Goal: Task Accomplishment & Management: Complete application form

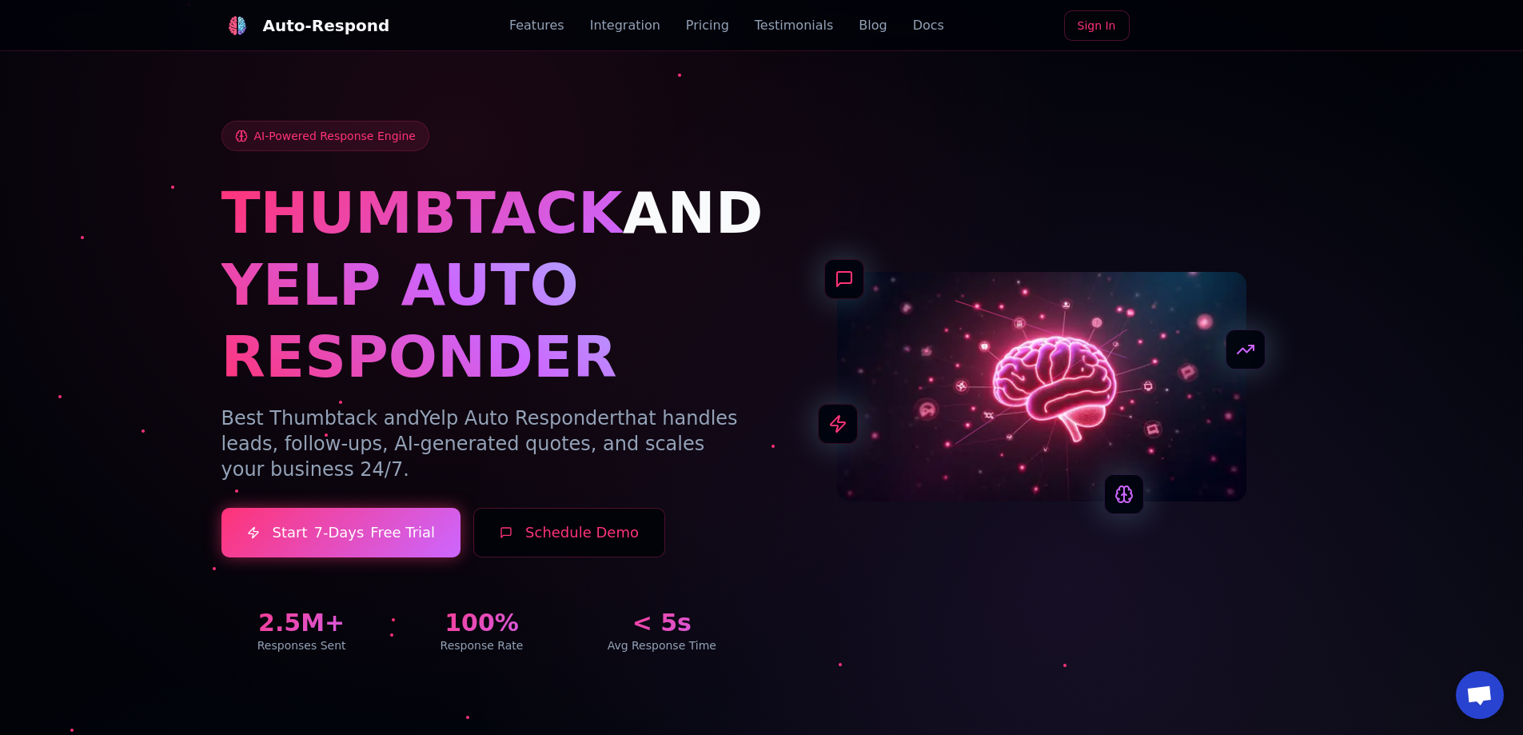
drag, startPoint x: 1326, startPoint y: 672, endPoint x: 1366, endPoint y: 708, distance: 54.3
click at [1366, 708] on div at bounding box center [761, 367] width 1523 height 735
click at [1335, 680] on div at bounding box center [761, 367] width 1523 height 735
click at [1334, 700] on div at bounding box center [761, 367] width 1523 height 735
drag, startPoint x: 1386, startPoint y: 688, endPoint x: 1315, endPoint y: 667, distance: 73.4
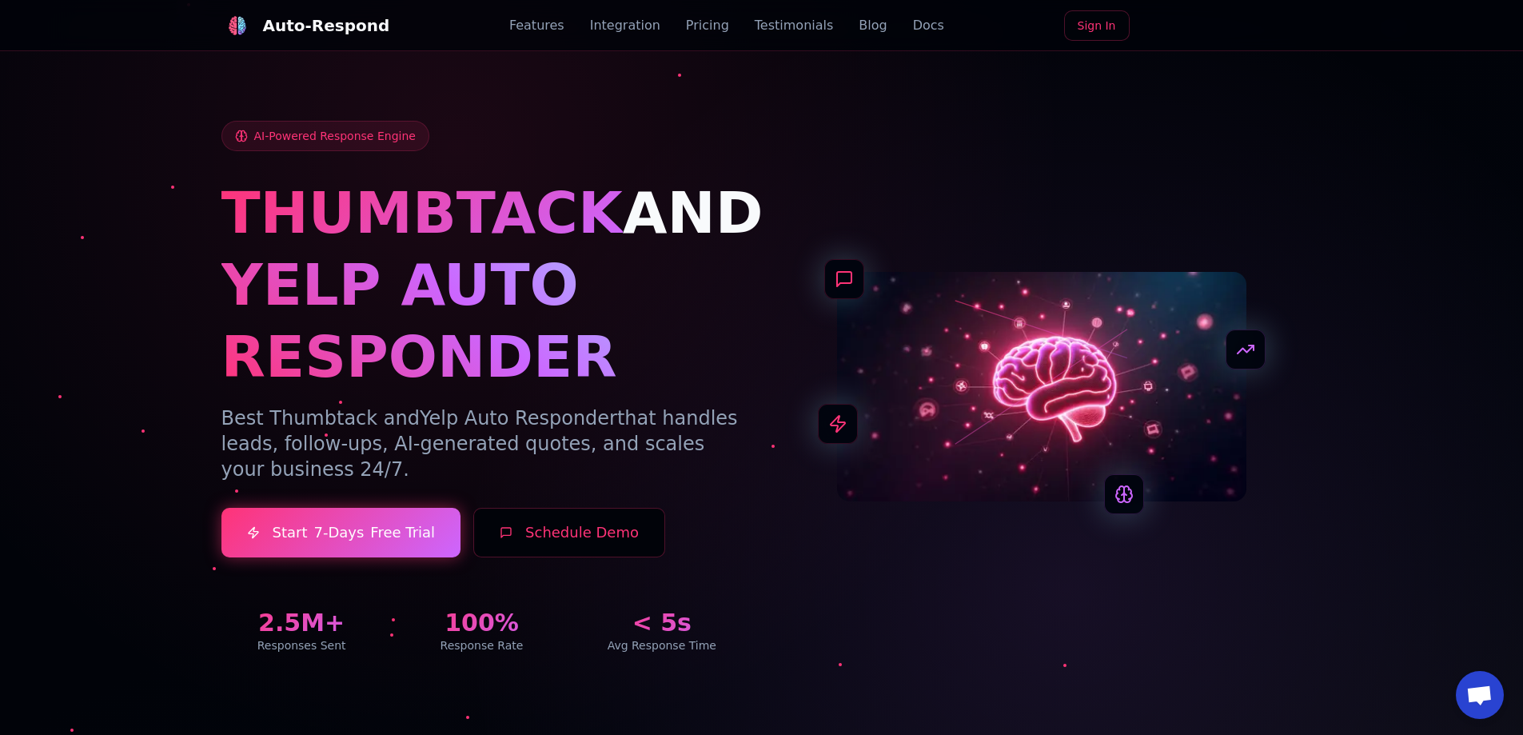
click at [1385, 688] on div at bounding box center [761, 367] width 1523 height 735
click at [1315, 667] on div "AI-Powered Response Engine THUMBTACK AND YELP AUTO RESPONDER Best Thumbtack and…" at bounding box center [761, 368] width 1119 height 648
click at [1318, 678] on div "AI-Powered Response Engine THUMBTACK AND YELP AUTO RESPONDER Best Thumbtack and…" at bounding box center [761, 368] width 1119 height 648
click at [1319, 678] on div "AI-Powered Response Engine THUMBTACK AND YELP AUTO RESPONDER Best Thumbtack and…" at bounding box center [761, 368] width 1119 height 648
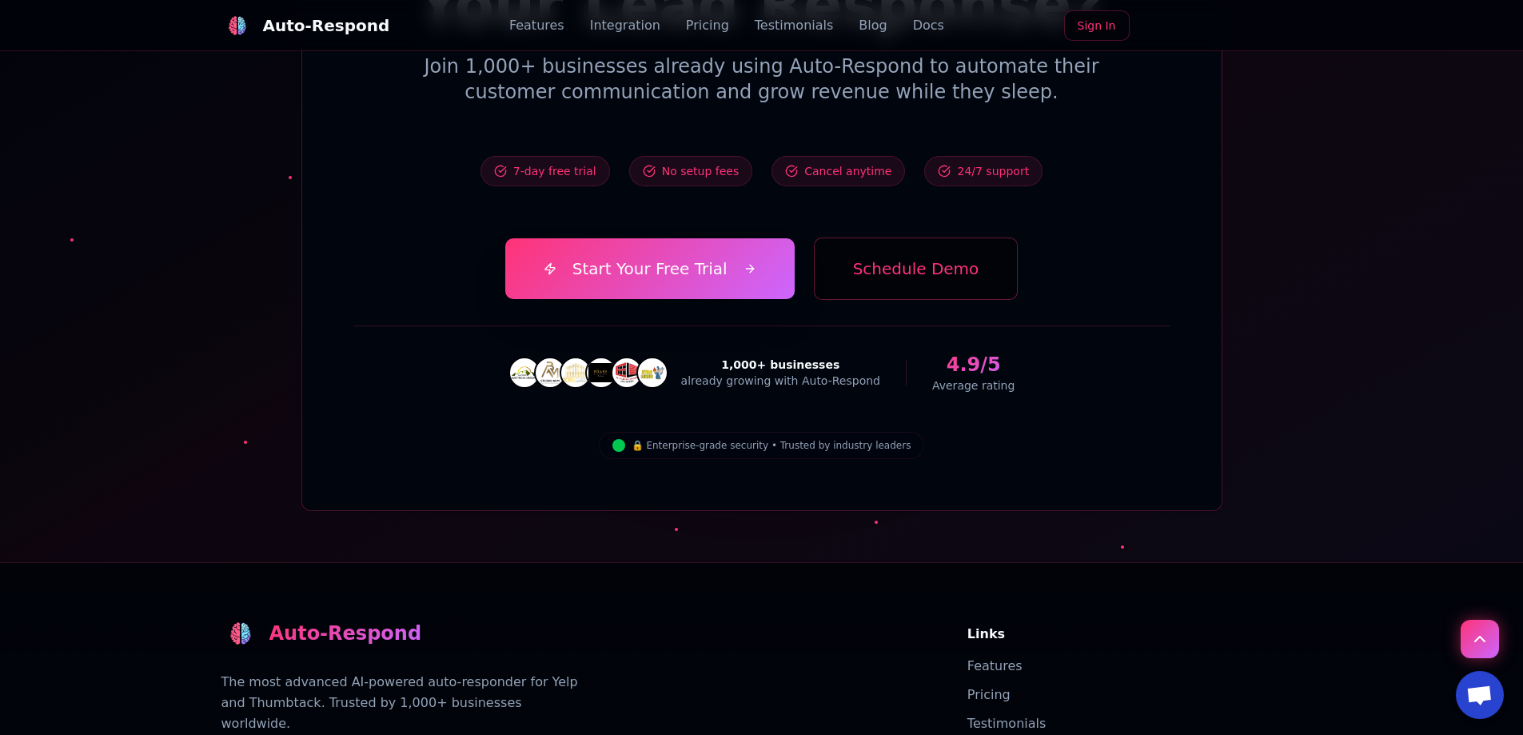
scroll to position [5645, 0]
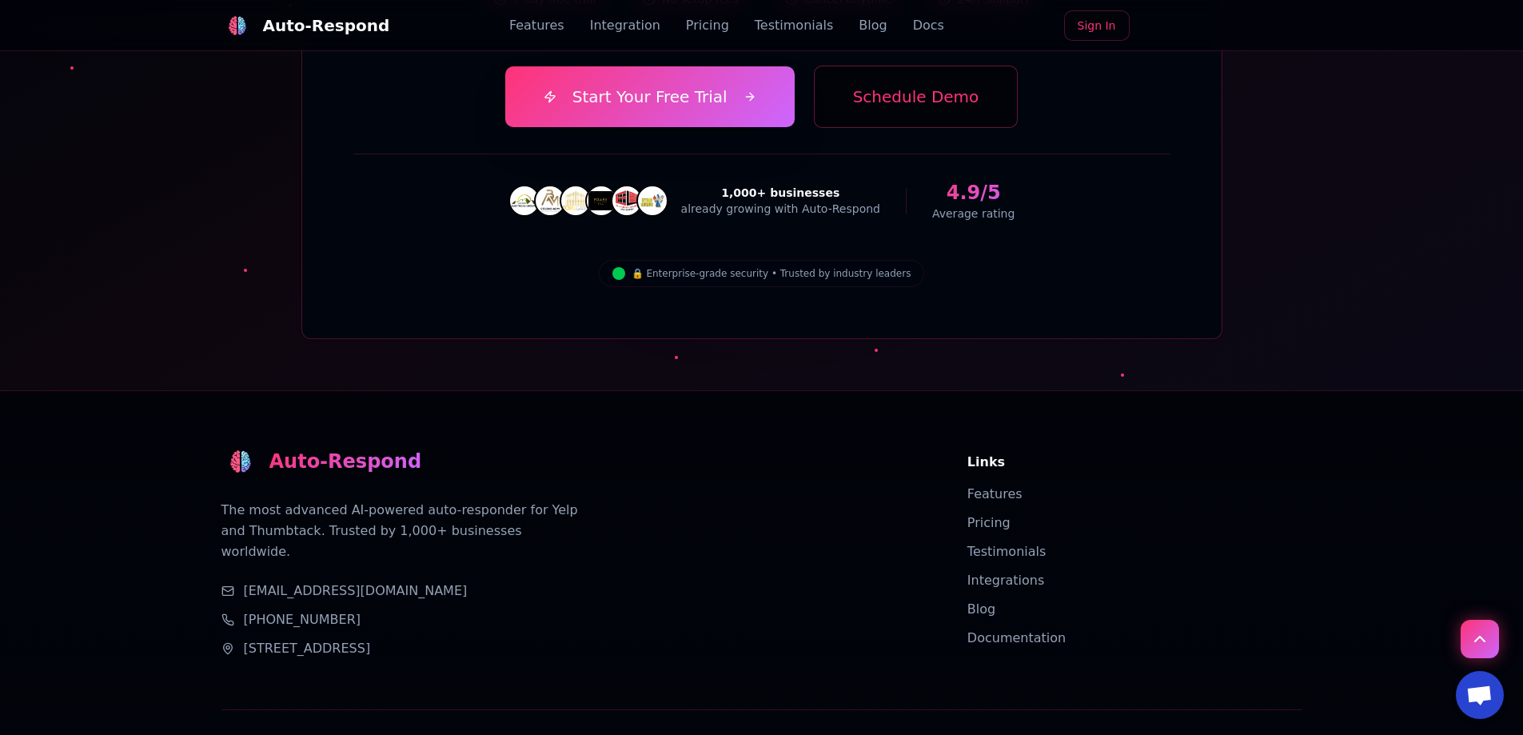
click at [322, 581] on link "[EMAIL_ADDRESS][DOMAIN_NAME]" at bounding box center [356, 590] width 224 height 19
click at [996, 572] on link "Integrations" at bounding box center [1006, 579] width 78 height 15
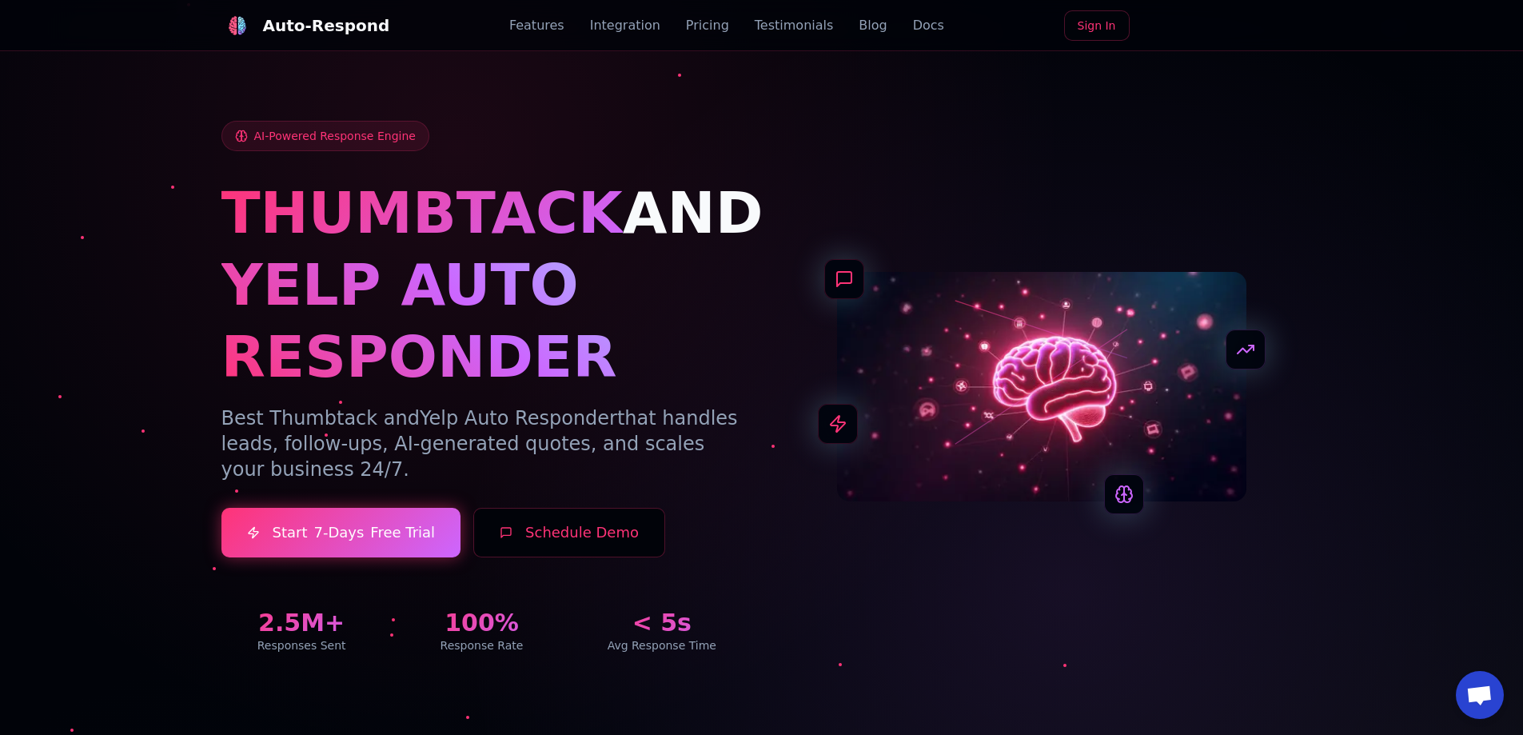
click at [544, 524] on button "Schedule Demo" at bounding box center [569, 533] width 192 height 50
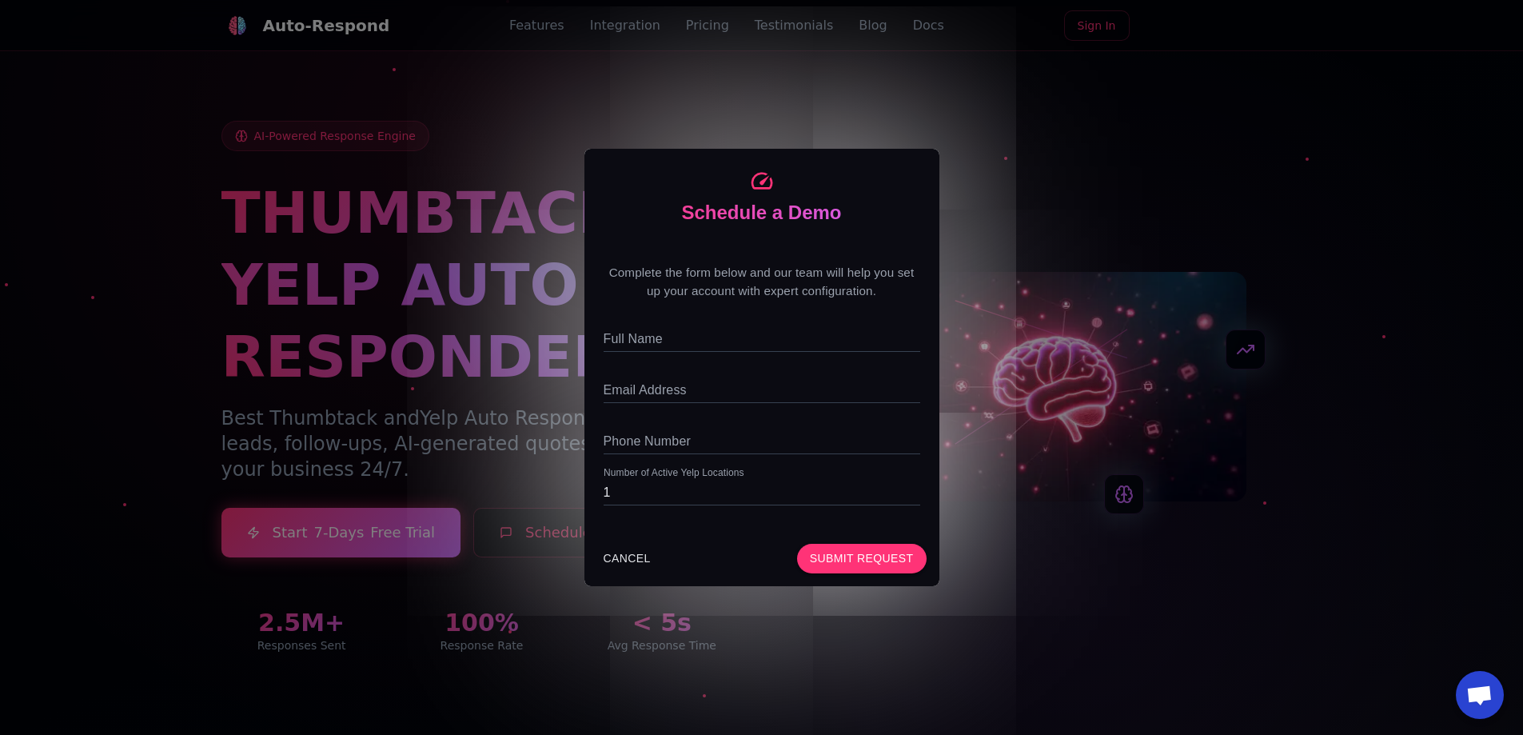
click at [477, 444] on div "Schedule a Demo Complete the form below and our team will help you set up your …" at bounding box center [761, 367] width 1523 height 735
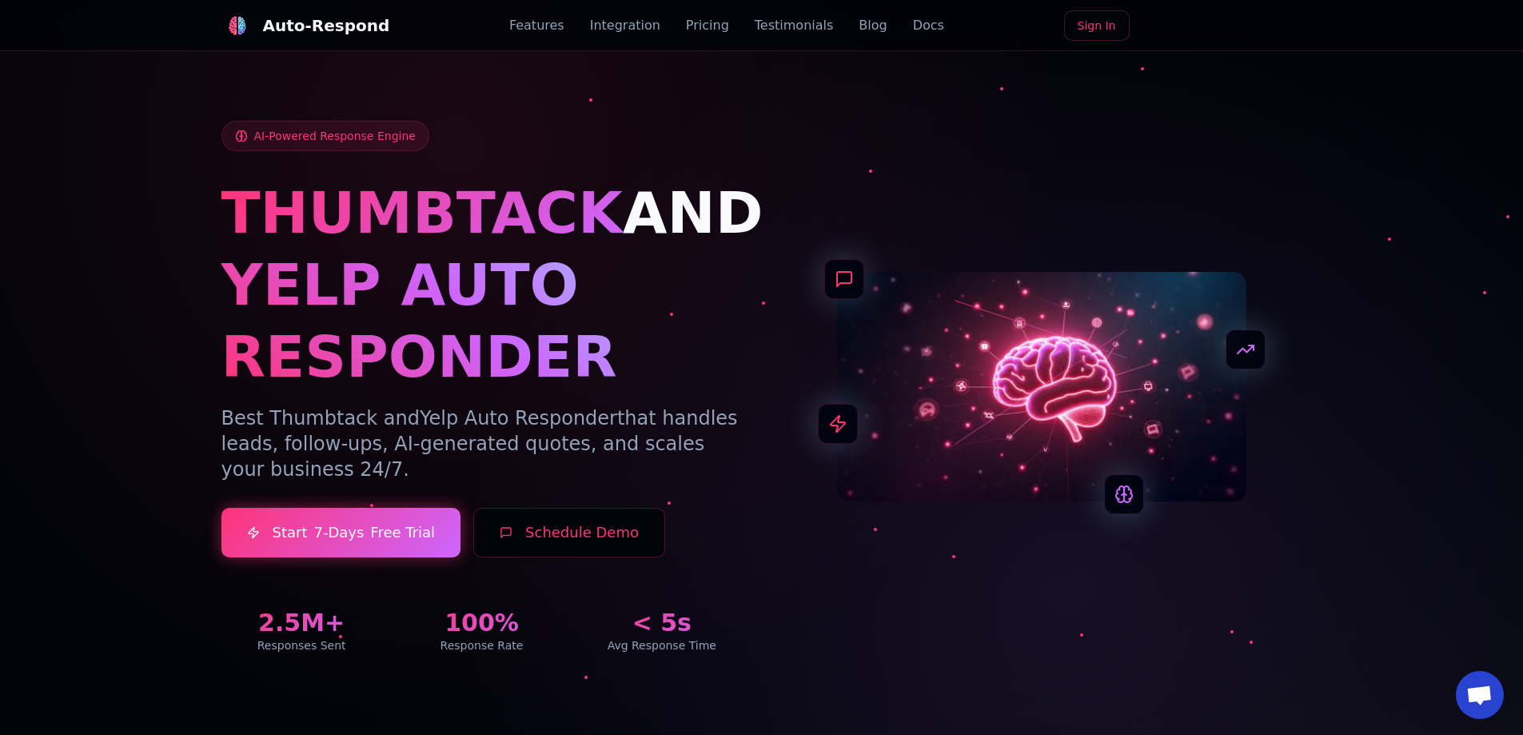
click at [526, 530] on button "Schedule Demo" at bounding box center [569, 533] width 192 height 50
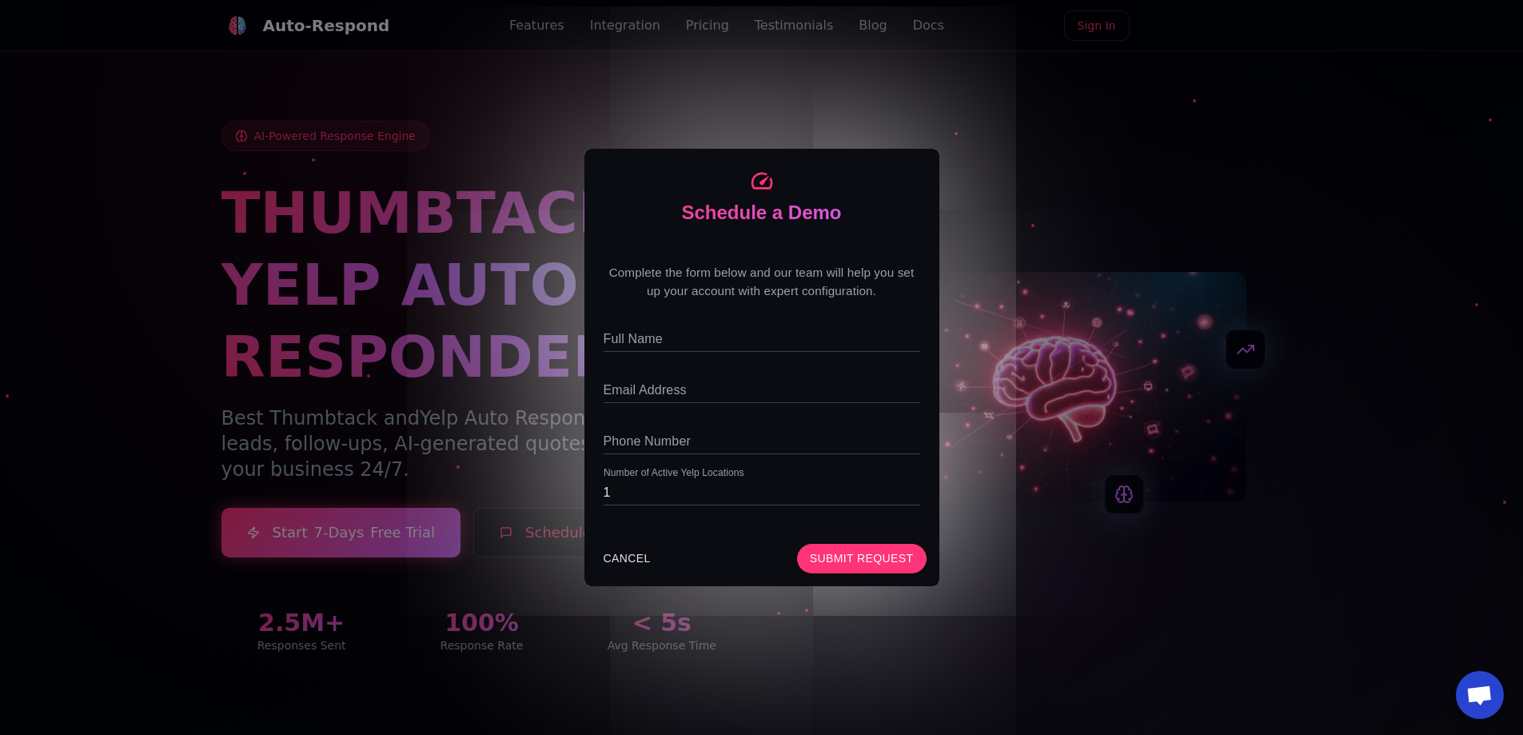
click at [458, 424] on div "Schedule a Demo Complete the form below and our team will help you set up your …" at bounding box center [761, 367] width 1523 height 735
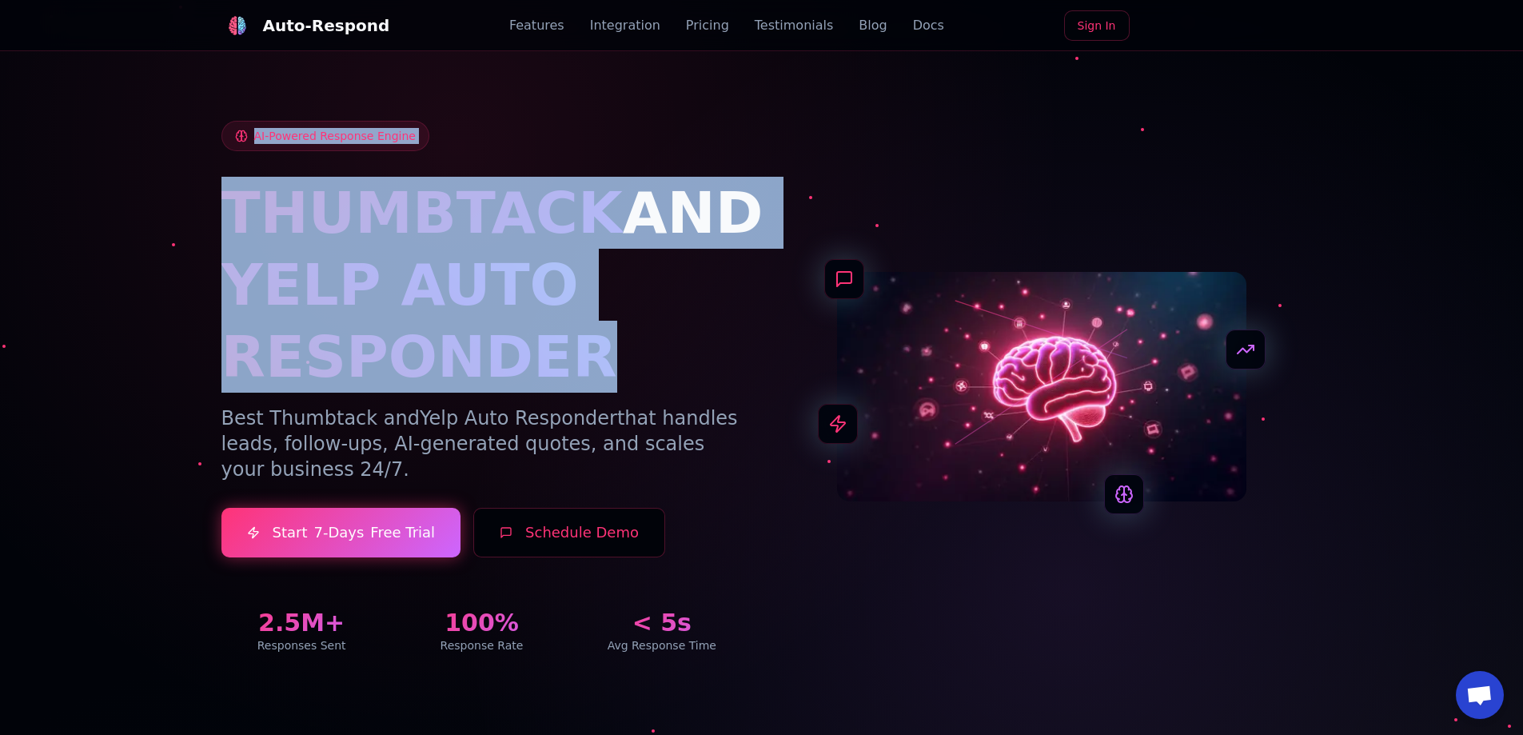
drag, startPoint x: 253, startPoint y: 239, endPoint x: 672, endPoint y: 371, distance: 440.0
click at [672, 371] on section "AI-Powered Response Engine THUMBTACK AND YELP AUTO RESPONDER Best Thumbtack and…" at bounding box center [761, 367] width 1523 height 735
click at [672, 371] on h1 "YELP AUTO RESPONDER" at bounding box center [481, 321] width 521 height 144
drag, startPoint x: 620, startPoint y: 378, endPoint x: 225, endPoint y: 239, distance: 419.5
click at [225, 239] on div "THUMBTACK AND YELP AUTO RESPONDER" at bounding box center [481, 285] width 521 height 216
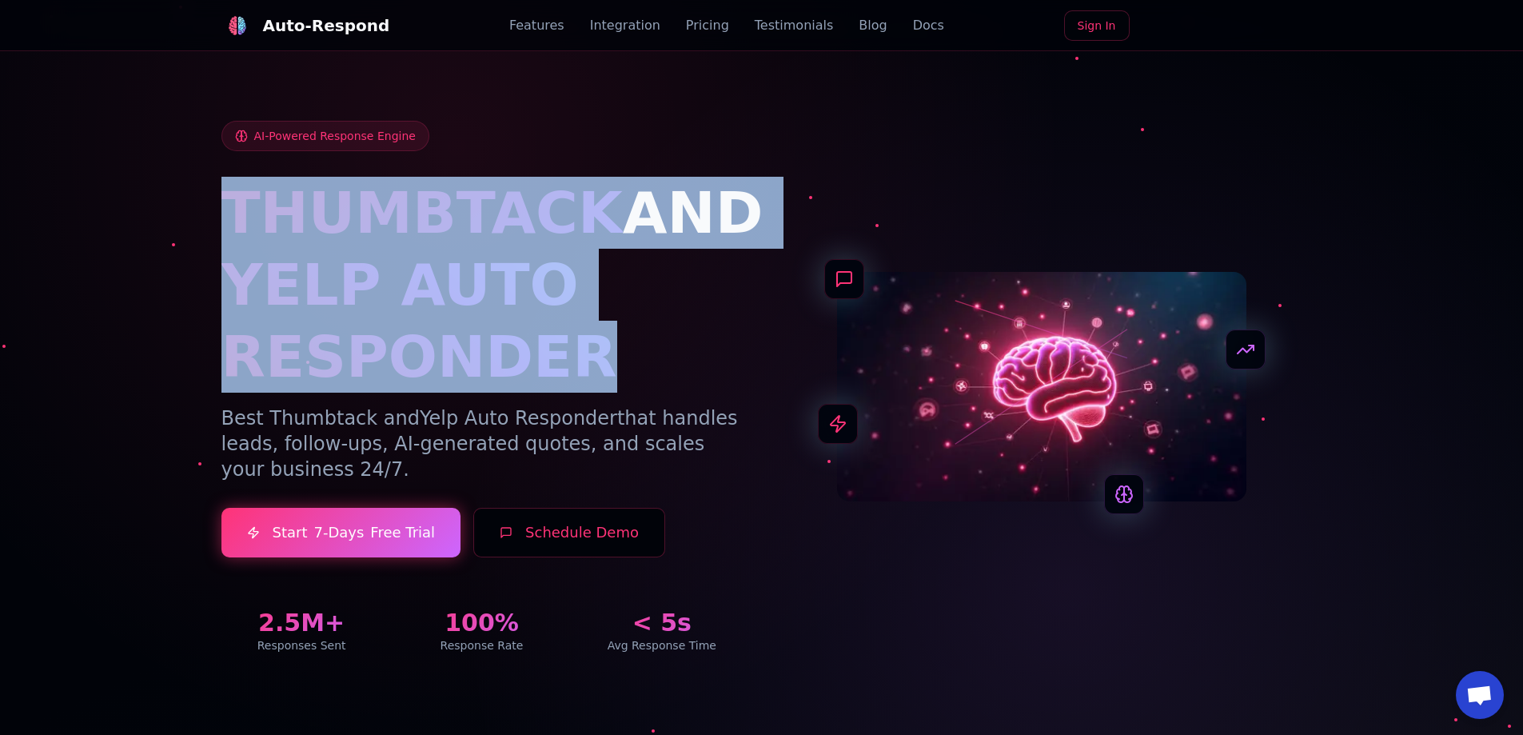
click at [250, 228] on span "THUMBTACK" at bounding box center [421, 212] width 401 height 67
drag, startPoint x: 229, startPoint y: 216, endPoint x: 596, endPoint y: 357, distance: 393.3
click at [596, 357] on div "THUMBTACK AND YELP AUTO RESPONDER" at bounding box center [481, 285] width 521 height 216
click at [596, 357] on h1 "YELP AUTO RESPONDER" at bounding box center [481, 321] width 521 height 144
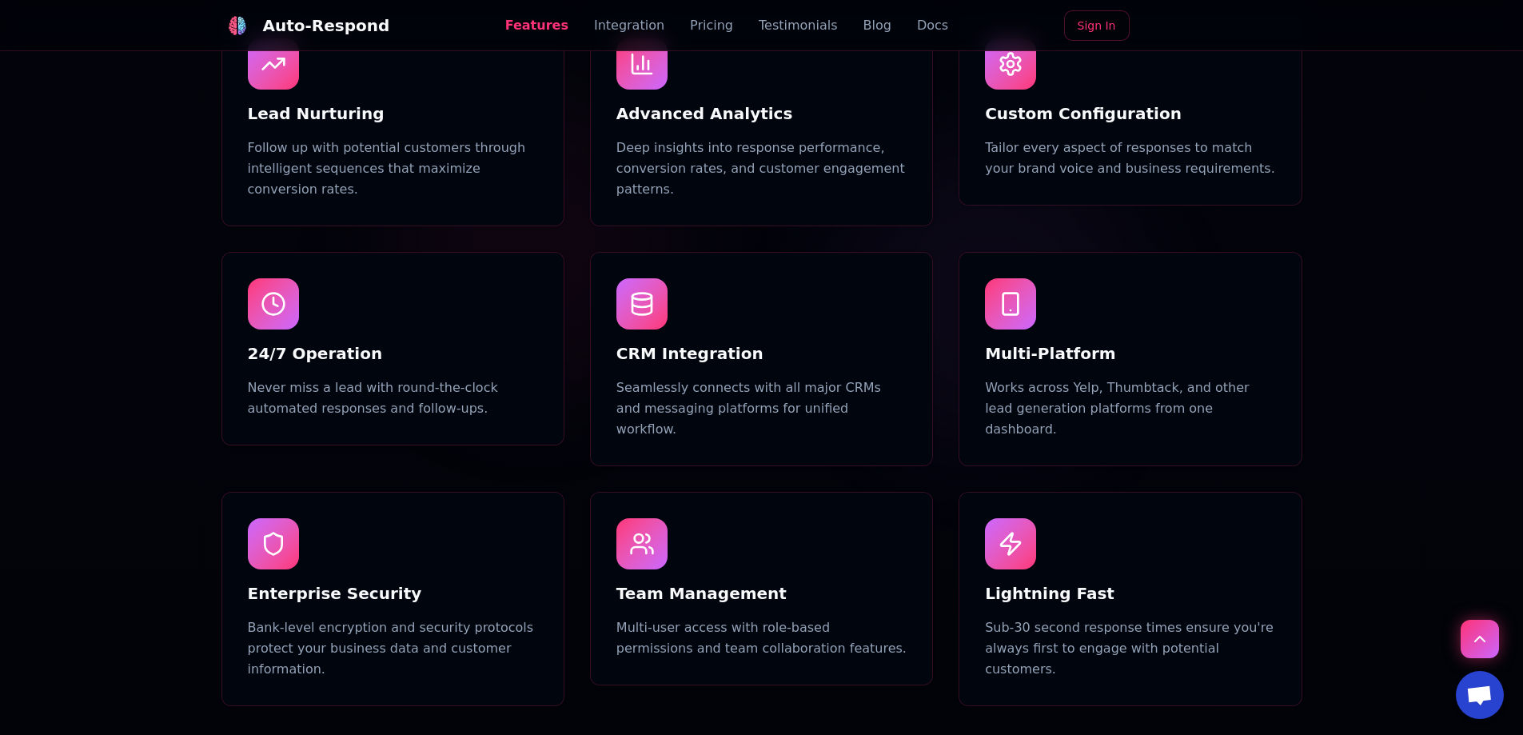
scroll to position [1599, 0]
